Goal: Task Accomplishment & Management: Use online tool/utility

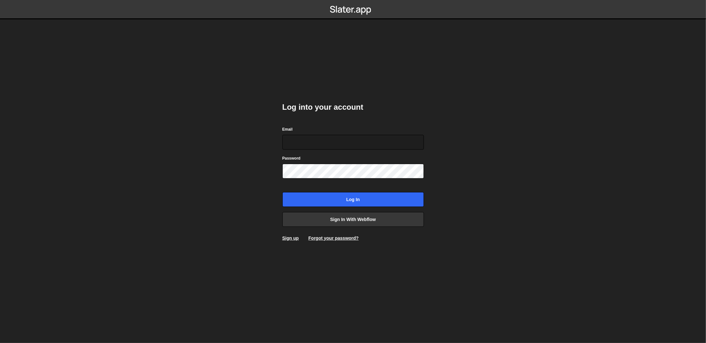
click at [459, 124] on body "Log into your account Email Password Log in Sign in with Webflow Sign up Forgot…" at bounding box center [353, 171] width 706 height 343
click at [477, 134] on body "Log into your account Email Password Log in Sign in with Webflow Sign up Forgot…" at bounding box center [353, 171] width 706 height 343
click at [478, 133] on body "Log into your account Email Password Log in Sign in with Webflow Sign up Forgot…" at bounding box center [353, 171] width 706 height 343
click at [412, 142] on input "Email" at bounding box center [352, 142] width 141 height 15
drag, startPoint x: 602, startPoint y: 175, endPoint x: 466, endPoint y: 197, distance: 137.4
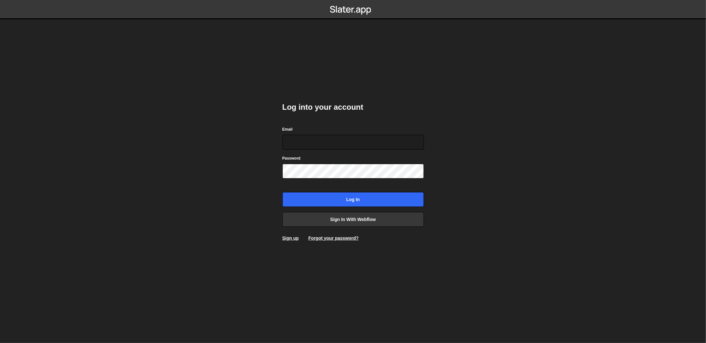
click at [602, 175] on body "Log into your account Email Password Log in Sign in with Webflow Sign up Forgot…" at bounding box center [353, 171] width 706 height 343
click at [337, 214] on link "Sign in with Webflow" at bounding box center [352, 219] width 141 height 15
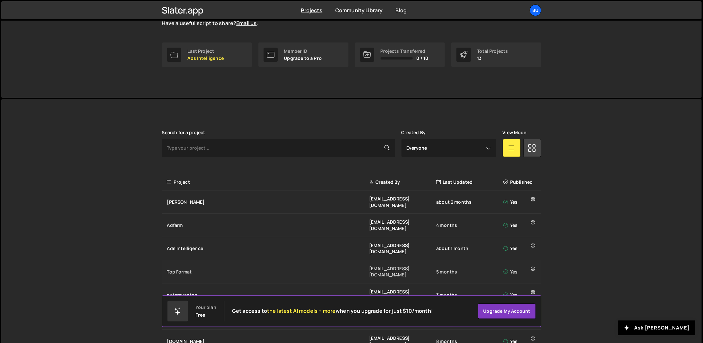
scroll to position [96, 0]
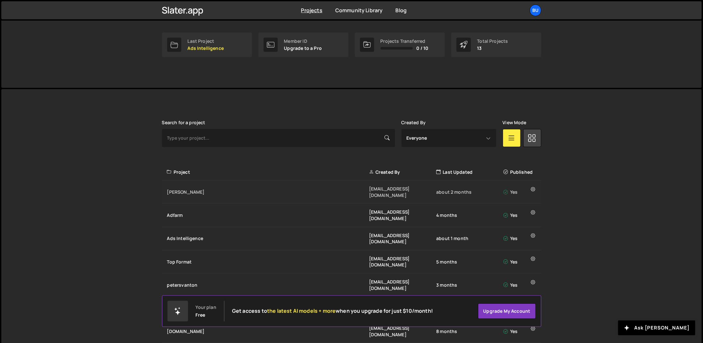
click at [194, 192] on div "[PERSON_NAME] [EMAIL_ADDRESS][DOMAIN_NAME] about 2 months Yes" at bounding box center [351, 191] width 379 height 23
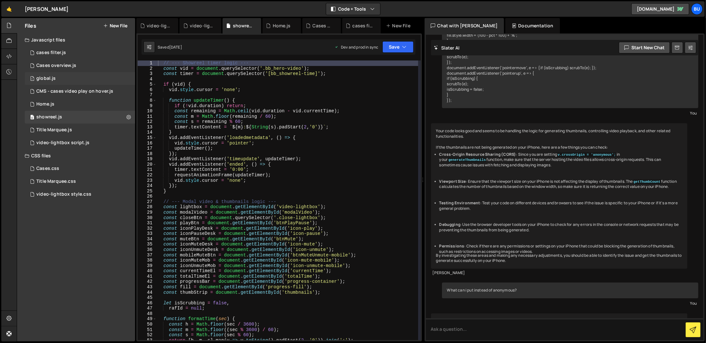
scroll to position [1712, 0]
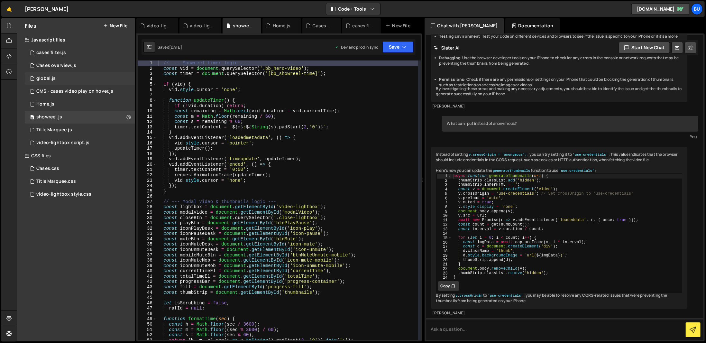
click at [48, 78] on div "global.js" at bounding box center [45, 79] width 19 height 6
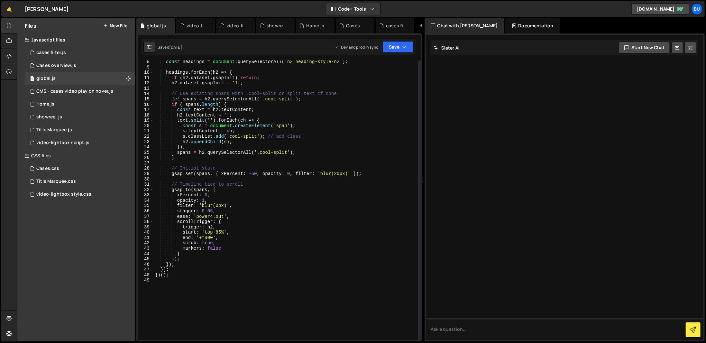
scroll to position [39, 0]
click at [278, 198] on div "const headings = document . querySelectorAll ( 'h2.heading-style-h2' ) ; headin…" at bounding box center [286, 204] width 264 height 290
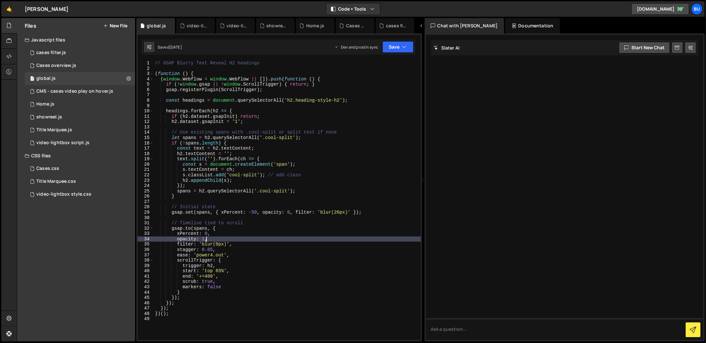
click at [305, 274] on div "// GSAP Blurry Text Reveal H2 headings ( function ( ) { ( window . Webflow = wi…" at bounding box center [287, 205] width 267 height 290
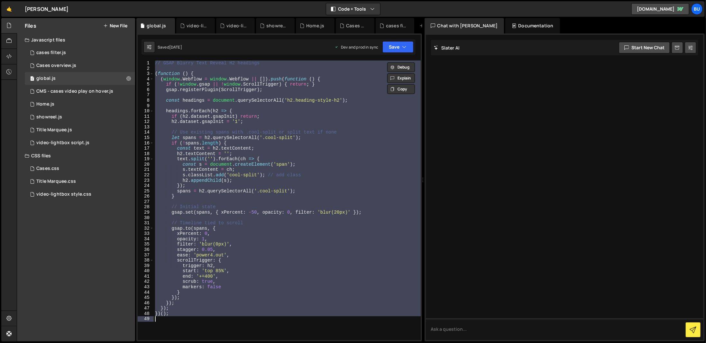
click at [291, 221] on div "// GSAP Blurry Text Reveal H2 headings ( function ( ) { ( window . Webflow = wi…" at bounding box center [287, 199] width 267 height 279
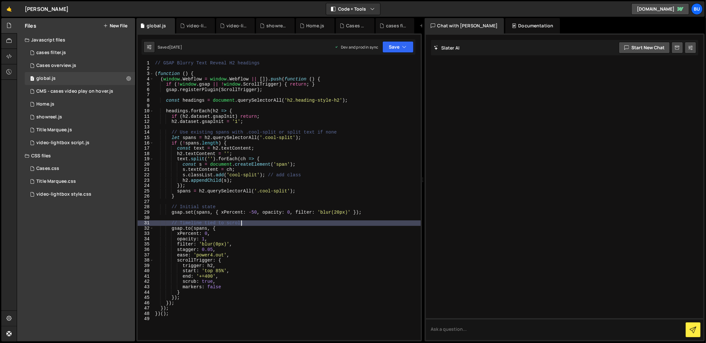
click at [268, 247] on div "// GSAP Blurry Text Reveal H2 headings ( function ( ) { ( window . Webflow = wi…" at bounding box center [287, 205] width 267 height 290
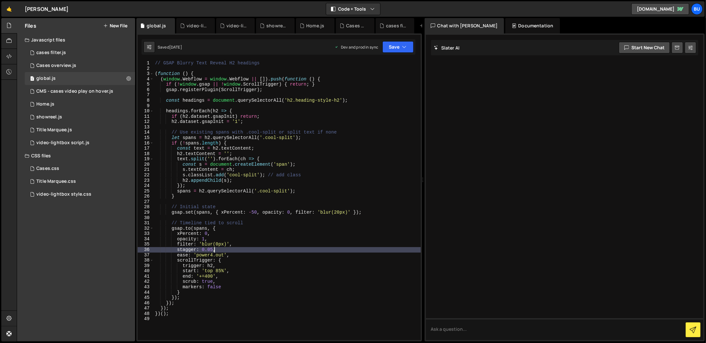
click at [307, 169] on div "// GSAP Blurry Text Reveal H2 headings ( function ( ) { ( window . Webflow = wi…" at bounding box center [287, 205] width 267 height 290
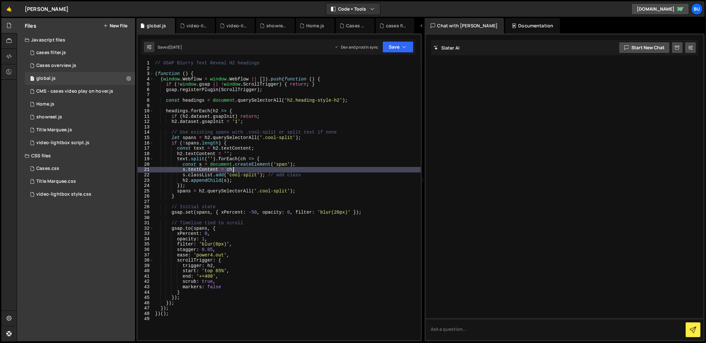
click at [350, 168] on div "// GSAP Blurry Text Reveal H2 headings ( function ( ) { ( window . Webflow = wi…" at bounding box center [287, 205] width 267 height 290
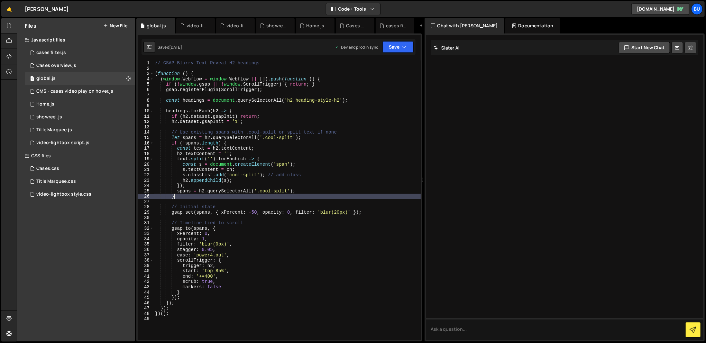
click at [379, 194] on div "// GSAP Blurry Text Reveal H2 headings ( function ( ) { ( window . Webflow = wi…" at bounding box center [287, 205] width 267 height 290
click at [301, 173] on div "// GSAP Blurry Text Reveal H2 headings ( function ( ) { ( window . Webflow = wi…" at bounding box center [287, 205] width 267 height 290
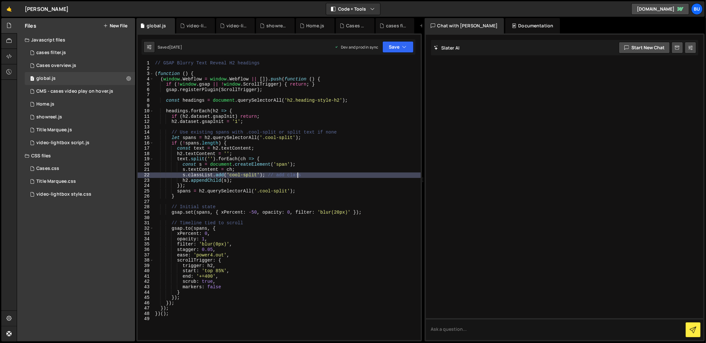
click at [355, 159] on div "// GSAP Blurry Text Reveal H2 headings ( function ( ) { ( window . Webflow = wi…" at bounding box center [287, 205] width 267 height 290
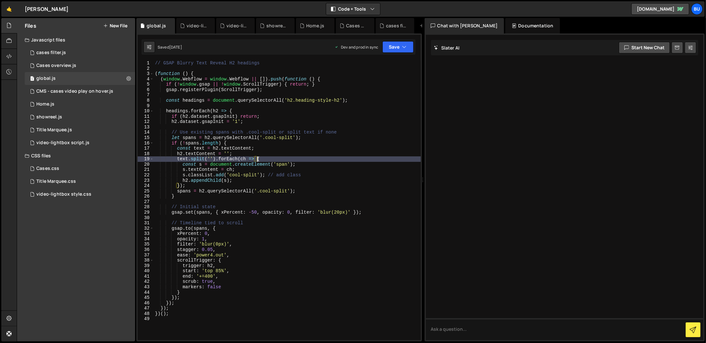
type textarea "})();"
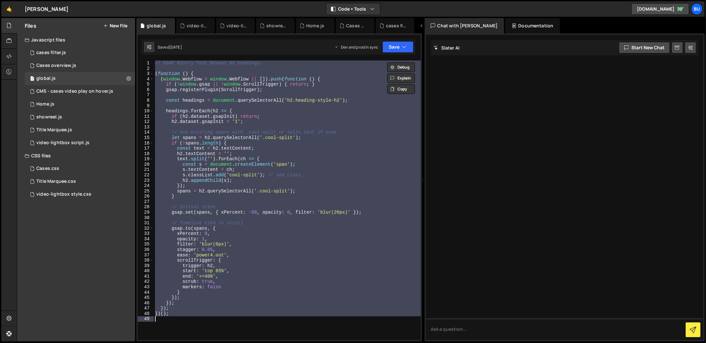
paste textarea
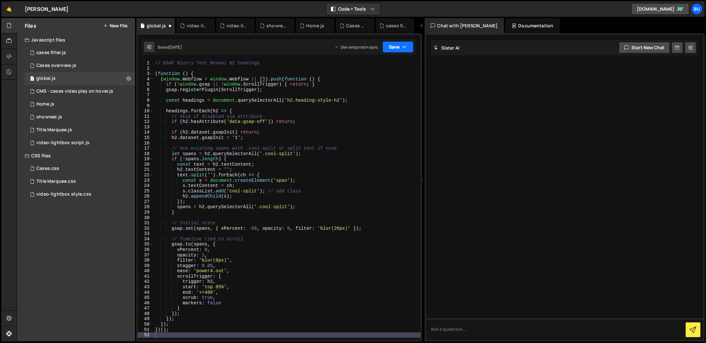
click at [412, 43] on button "Save" at bounding box center [397, 47] width 31 height 12
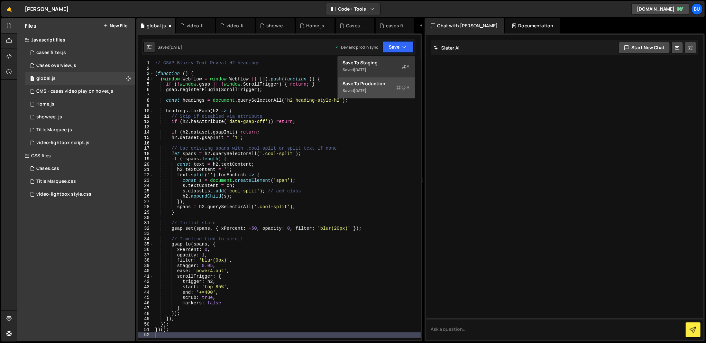
click at [381, 82] on div "Save to Production S" at bounding box center [376, 83] width 67 height 6
